Goal: Information Seeking & Learning: Learn about a topic

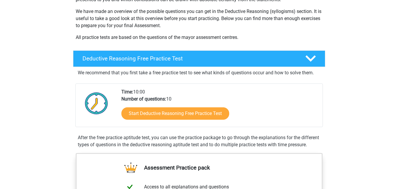
scroll to position [93, 0]
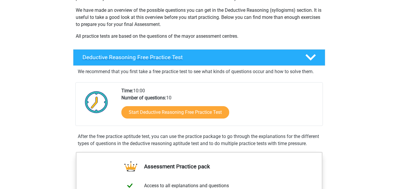
click at [312, 60] on icon at bounding box center [311, 57] width 10 height 10
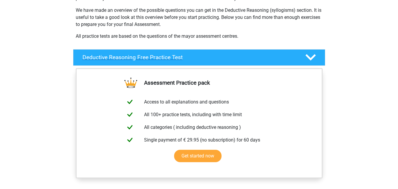
click at [312, 60] on icon at bounding box center [311, 57] width 10 height 10
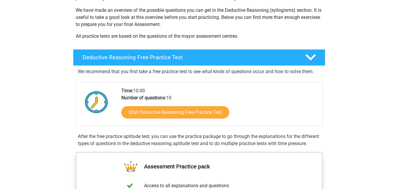
scroll to position [109, 0]
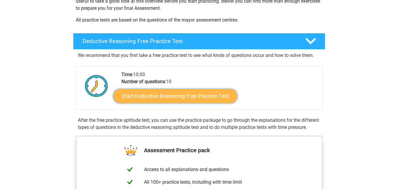
click at [146, 97] on link "Start Deductive Reasoning Free Practice Test" at bounding box center [175, 96] width 124 height 14
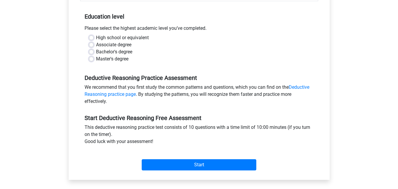
scroll to position [115, 0]
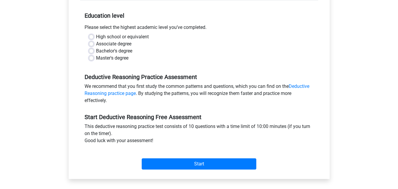
click at [96, 37] on label "High school or equivalent" at bounding box center [122, 36] width 53 height 7
click at [91, 37] on input "High school or equivalent" at bounding box center [91, 36] width 5 height 6
radio input "true"
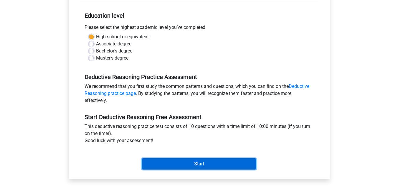
click at [192, 162] on input "Start" at bounding box center [199, 163] width 115 height 11
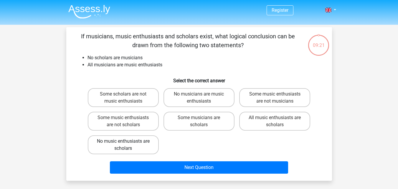
click at [140, 148] on label "No music enthusiasts are scholars" at bounding box center [123, 144] width 71 height 19
click at [127, 145] on input "No music enthusiasts are scholars" at bounding box center [125, 143] width 4 height 4
radio input "true"
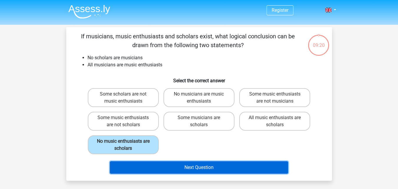
click at [197, 167] on button "Next Question" at bounding box center [199, 167] width 178 height 12
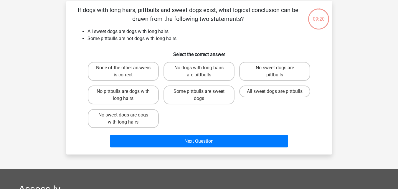
scroll to position [27, 0]
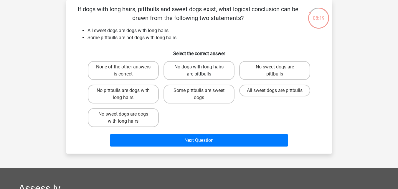
click at [198, 72] on label "No dogs with long hairs are pittbulls" at bounding box center [199, 70] width 71 height 19
click at [199, 71] on input "No dogs with long hairs are pittbulls" at bounding box center [201, 69] width 4 height 4
radio input "true"
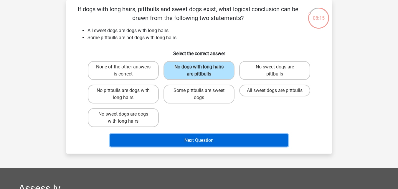
click at [176, 137] on button "Next Question" at bounding box center [199, 140] width 178 height 12
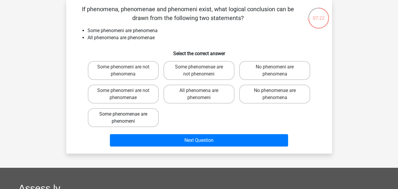
click at [152, 116] on label "Some phenomenae are phenomeni" at bounding box center [123, 117] width 71 height 19
click at [127, 116] on input "Some phenomenae are phenomeni" at bounding box center [125, 116] width 4 height 4
radio input "true"
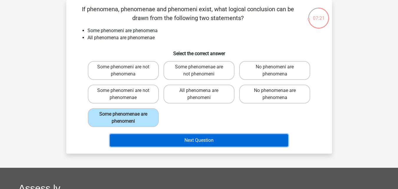
click at [206, 139] on button "Next Question" at bounding box center [199, 140] width 178 height 12
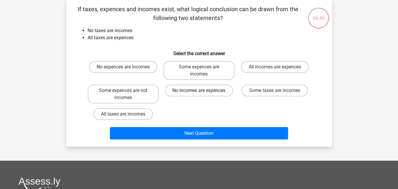
click at [208, 93] on label "No incomes are expences" at bounding box center [199, 91] width 68 height 12
click at [203, 93] on input "No incomes are expences" at bounding box center [201, 93] width 4 height 4
radio input "true"
click at [121, 70] on label "No expences are incomes" at bounding box center [123, 67] width 68 height 12
click at [123, 70] on input "No expences are incomes" at bounding box center [125, 69] width 4 height 4
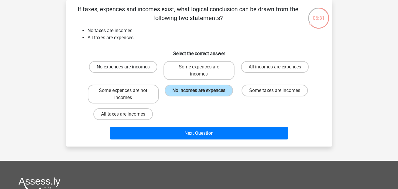
radio input "true"
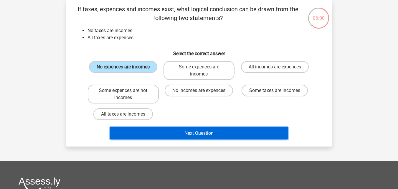
click at [184, 134] on button "Next Question" at bounding box center [199, 133] width 178 height 12
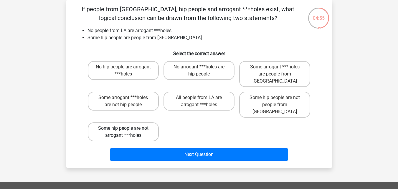
click at [137, 122] on label "Some hip people are not arrogant ***holes" at bounding box center [123, 131] width 71 height 19
click at [127, 128] on input "Some hip people are not arrogant ***holes" at bounding box center [125, 130] width 4 height 4
radio input "true"
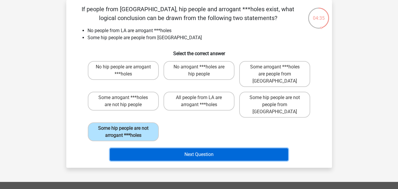
click at [179, 148] on button "Next Question" at bounding box center [199, 154] width 178 height 12
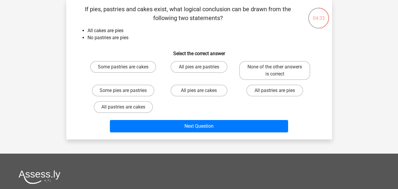
drag, startPoint x: 398, startPoint y: 70, endPoint x: 402, endPoint y: 47, distance: 24.0
click at [398, 47] on html "Register Nederlands English" at bounding box center [199, 141] width 398 height 337
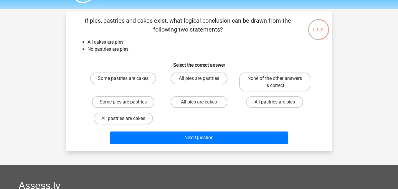
scroll to position [0, 0]
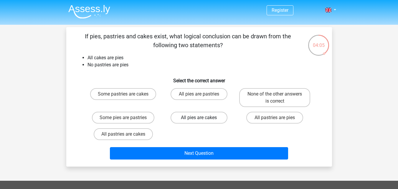
click at [190, 120] on label "All pies are cakes" at bounding box center [199, 118] width 57 height 12
click at [199, 120] on input "All pies are cakes" at bounding box center [201, 120] width 4 height 4
radio input "true"
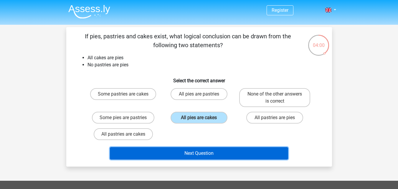
click at [193, 155] on button "Next Question" at bounding box center [199, 153] width 178 height 12
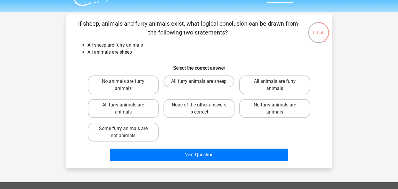
scroll to position [10, 0]
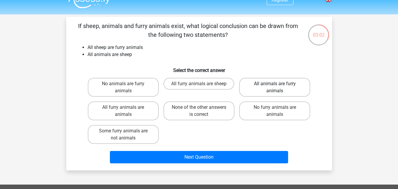
click at [261, 92] on label "All animals are furry animals" at bounding box center [275, 87] width 71 height 19
click at [275, 88] on input "All animals are furry animals" at bounding box center [277, 86] width 4 height 4
radio input "true"
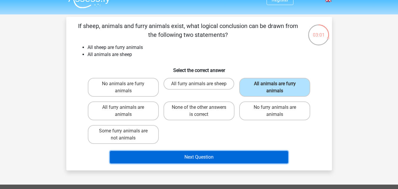
click at [205, 154] on button "Next Question" at bounding box center [199, 157] width 178 height 12
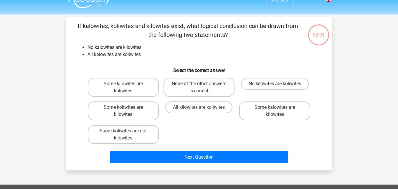
scroll to position [27, 0]
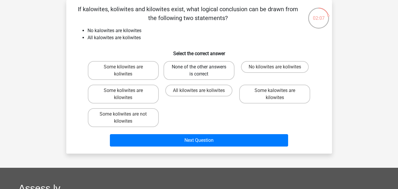
click at [208, 73] on label "None of the other answers is correct" at bounding box center [199, 70] width 71 height 19
click at [203, 71] on input "None of the other answers is correct" at bounding box center [201, 69] width 4 height 4
radio input "true"
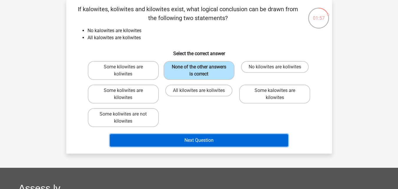
click at [221, 143] on button "Next Question" at bounding box center [199, 140] width 178 height 12
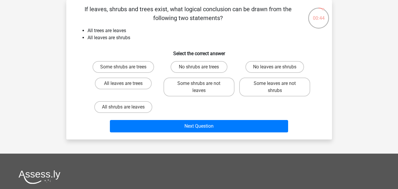
click at [126, 108] on input "All shrubs are leaves" at bounding box center [125, 109] width 4 height 4
radio input "true"
click at [112, 84] on label "All leaves are trees" at bounding box center [123, 84] width 57 height 12
click at [123, 84] on input "All leaves are trees" at bounding box center [125, 85] width 4 height 4
radio input "true"
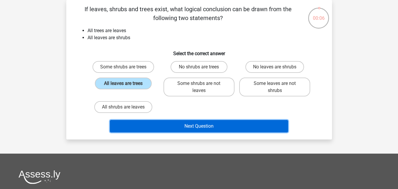
click at [196, 130] on button "Next Question" at bounding box center [199, 126] width 178 height 12
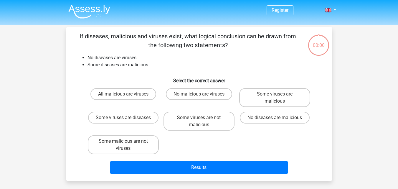
scroll to position [27, 0]
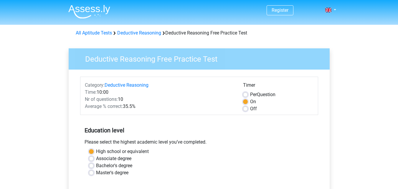
scroll to position [115, 0]
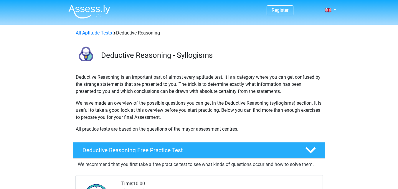
scroll to position [109, 0]
